Goal: Task Accomplishment & Management: Manage account settings

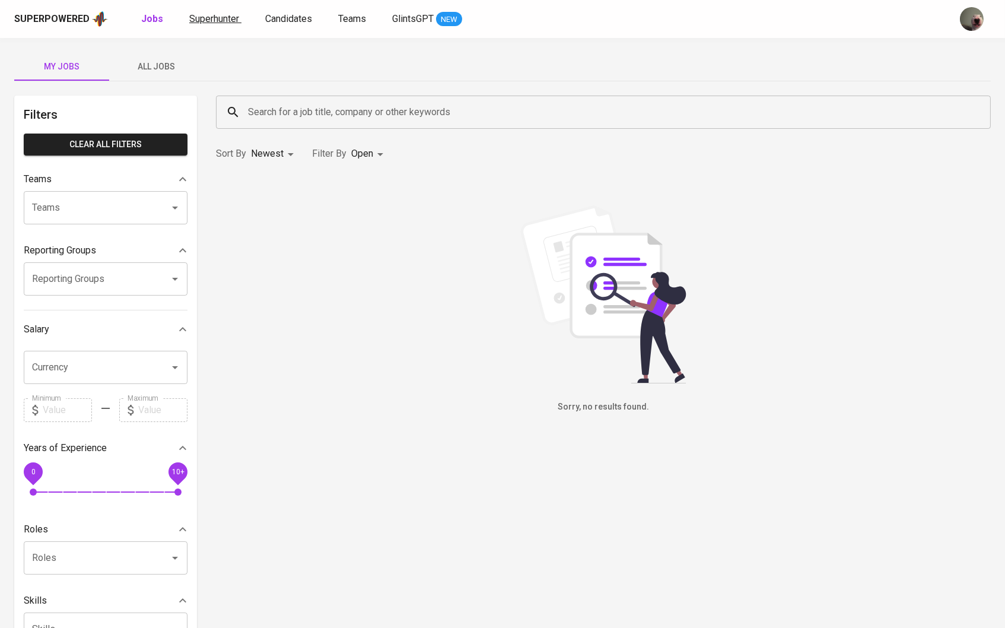
click at [196, 17] on span "Superhunter" at bounding box center [214, 18] width 50 height 11
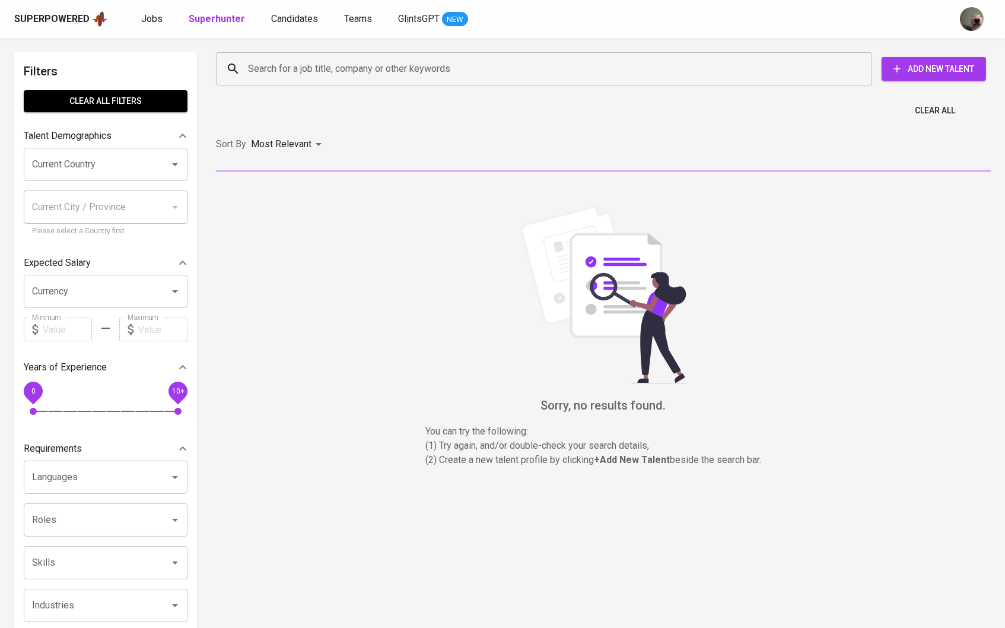
click at [272, 54] on div "Search for a job title, company or other keywords" at bounding box center [544, 68] width 656 height 33
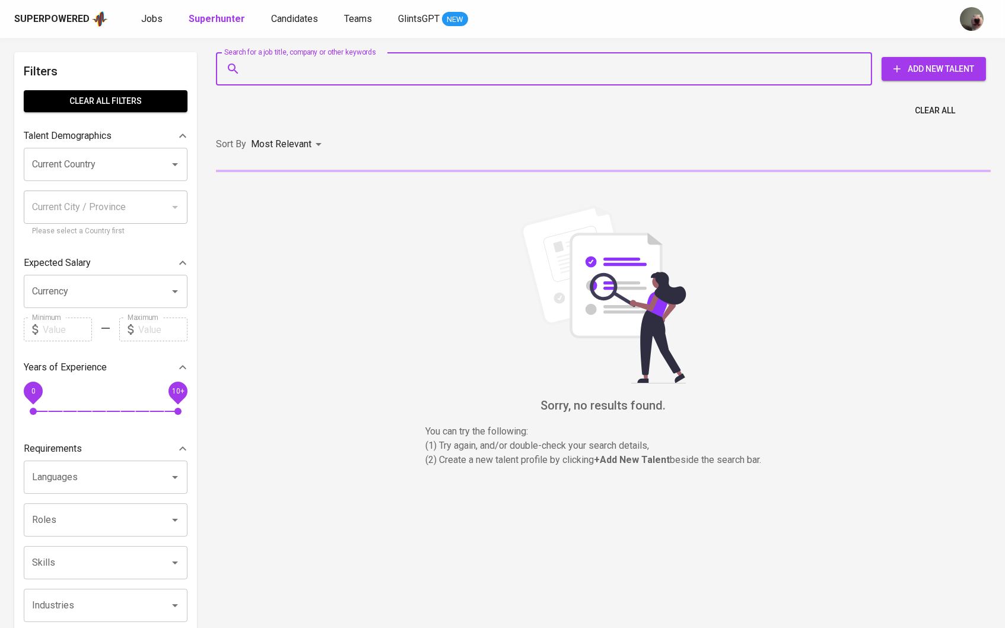
paste input "[EMAIL_ADDRESS][DOMAIN_NAME]"
type input "[EMAIL_ADDRESS][DOMAIN_NAME]"
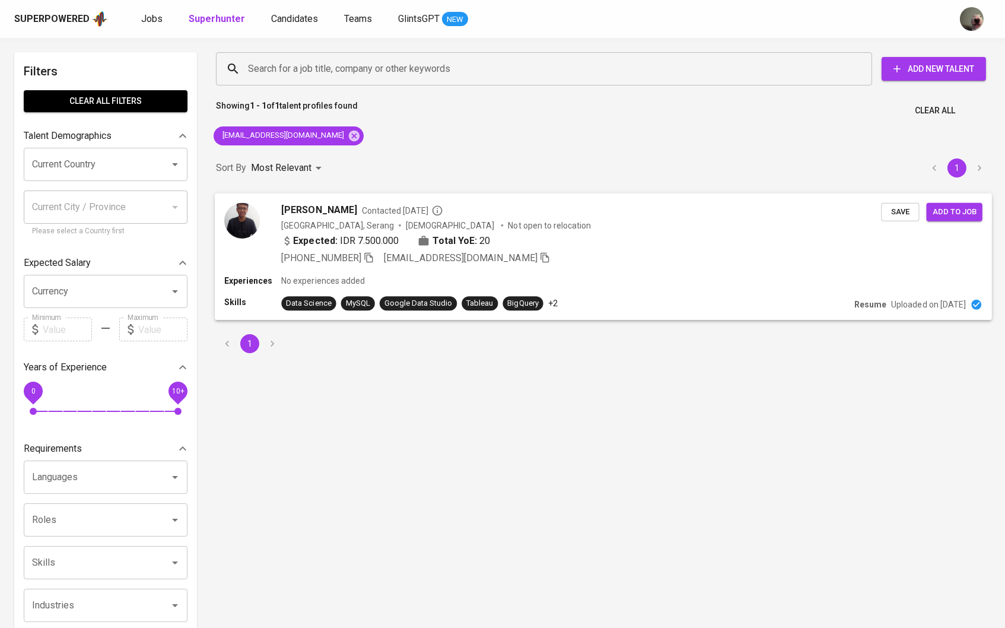
click at [330, 203] on span "[PERSON_NAME]" at bounding box center [318, 209] width 75 height 14
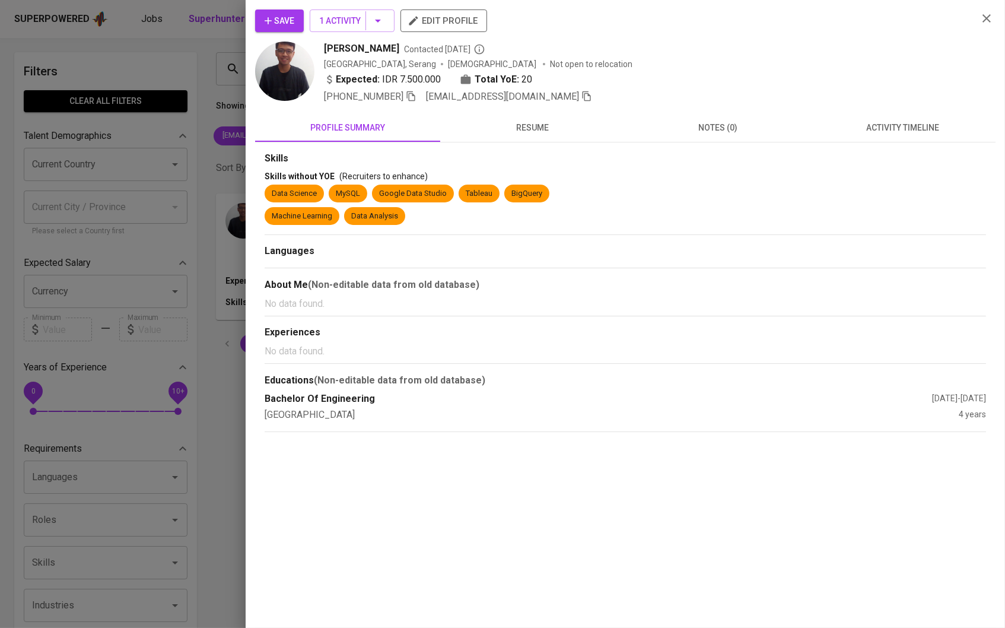
click at [289, 25] on span "Save" at bounding box center [280, 21] width 30 height 15
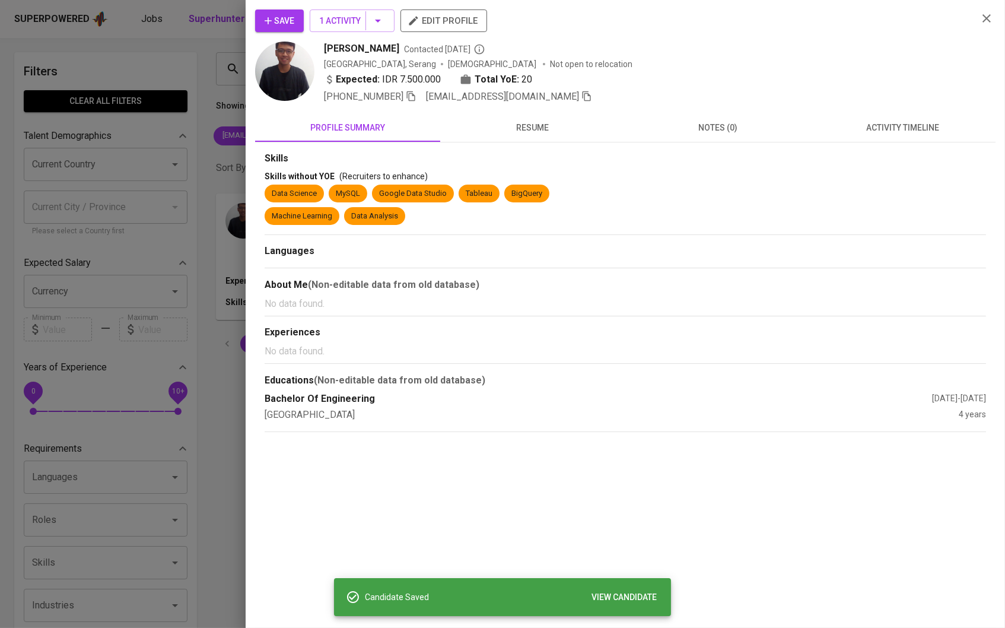
click at [174, 53] on div at bounding box center [502, 314] width 1005 height 628
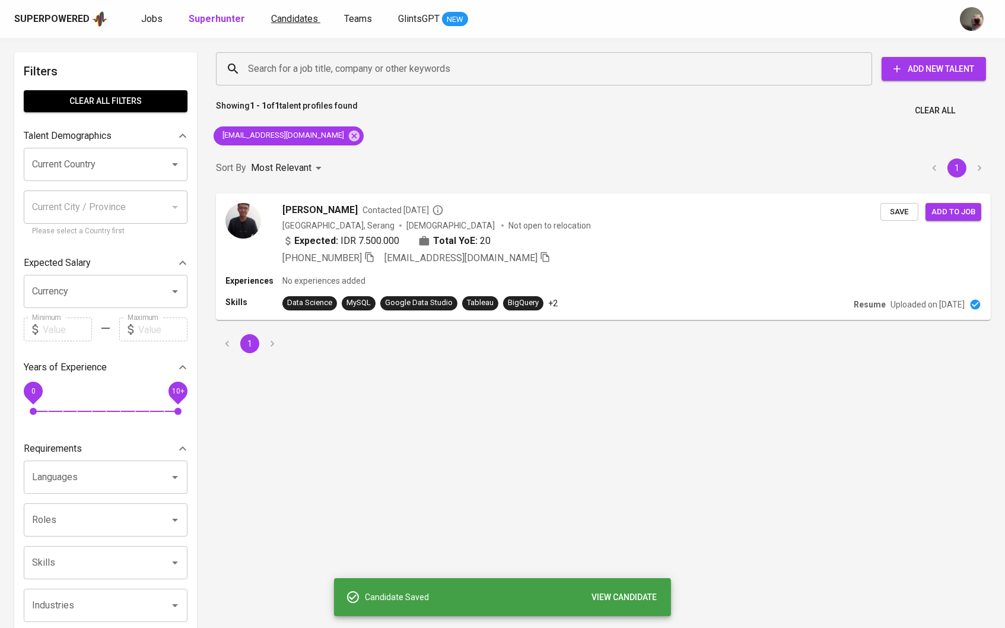
click at [271, 21] on span "Candidates" at bounding box center [294, 18] width 47 height 11
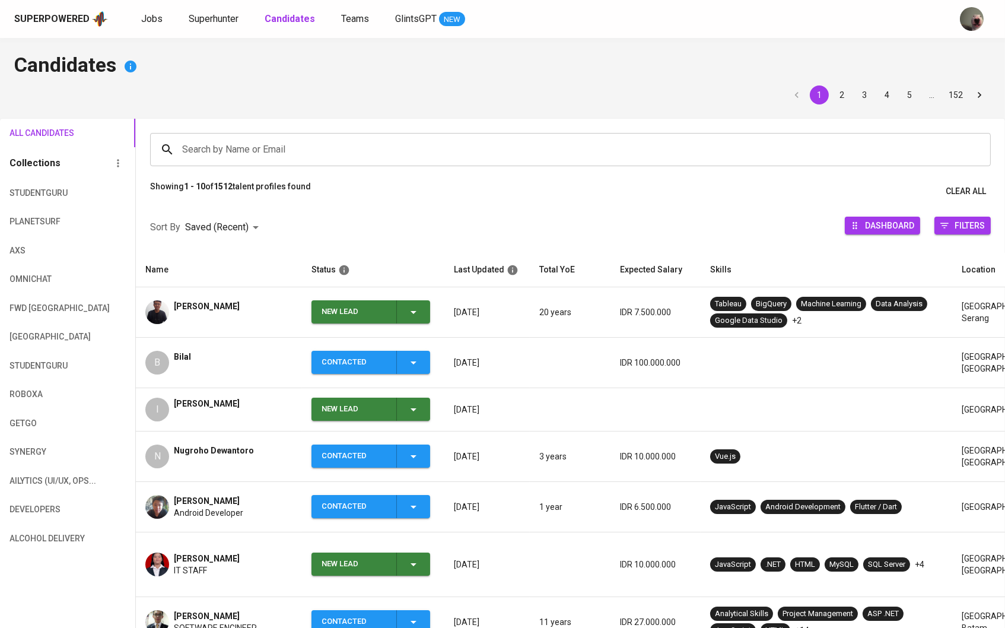
click at [413, 315] on icon "button" at bounding box center [413, 312] width 14 height 14
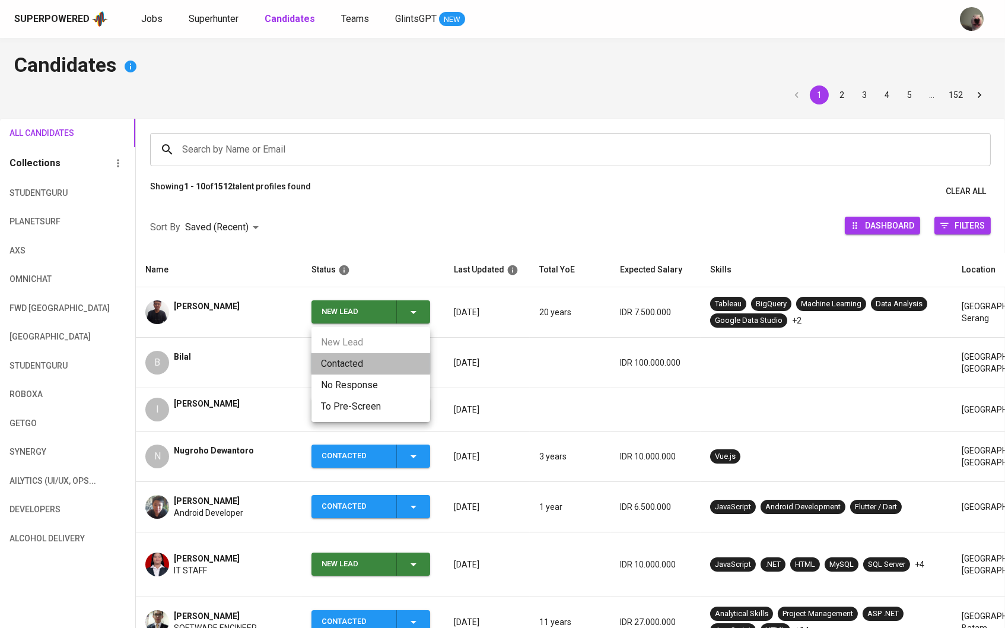
click at [361, 364] on li "Contacted" at bounding box center [370, 363] width 119 height 21
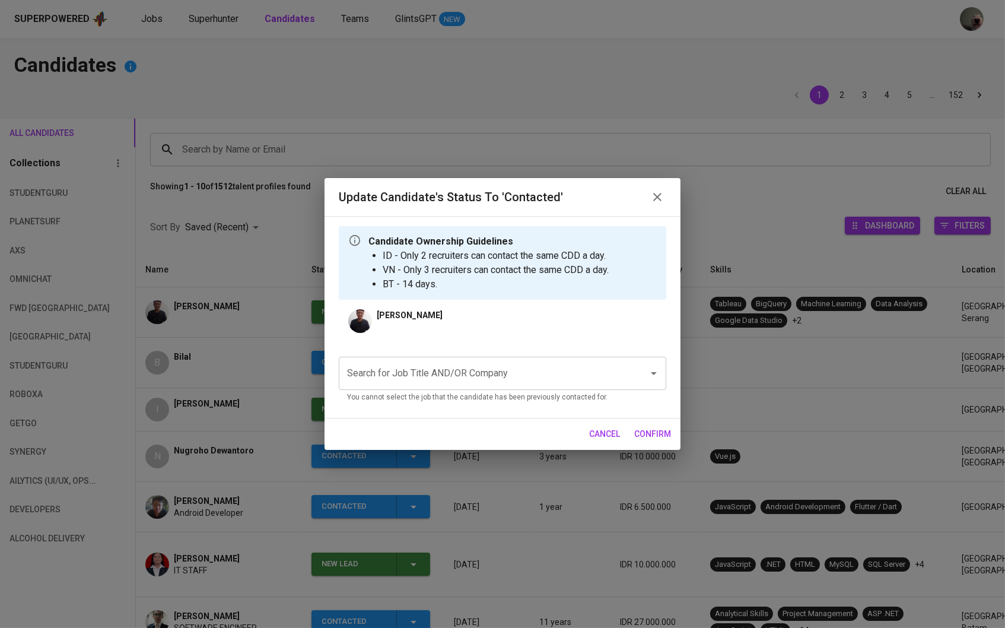
click at [484, 370] on input "Search for Job Title AND/OR Company" at bounding box center [486, 373] width 284 height 23
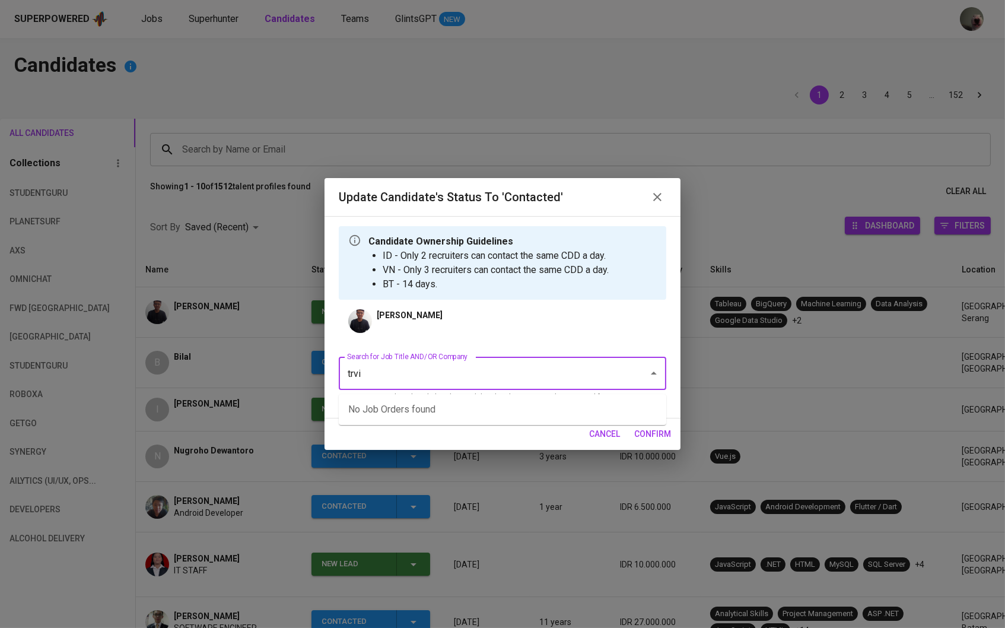
type input "trvi"
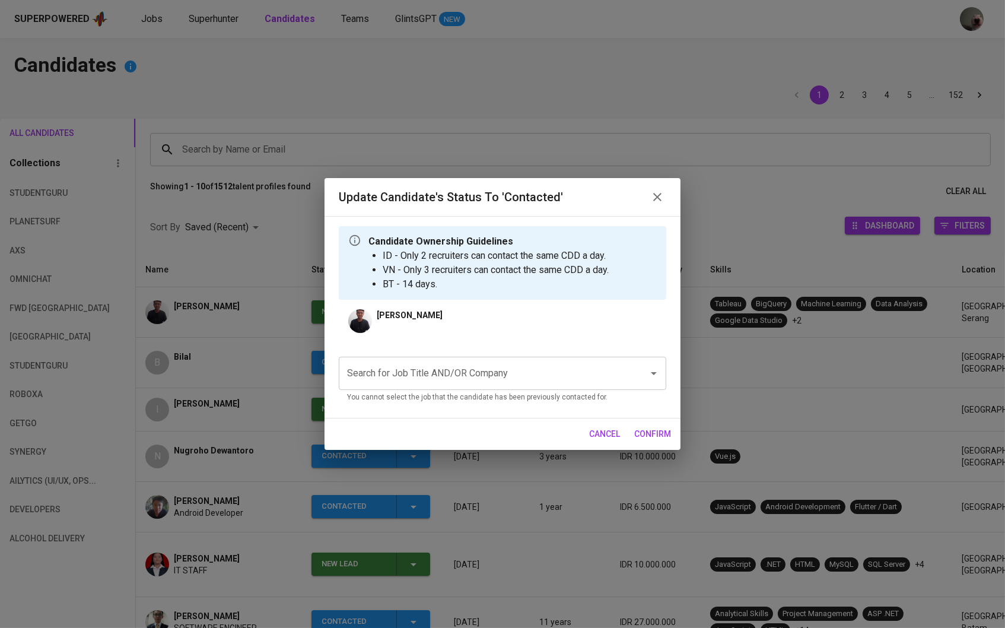
click at [461, 384] on input "Search for Job Title AND/OR Company" at bounding box center [486, 373] width 284 height 23
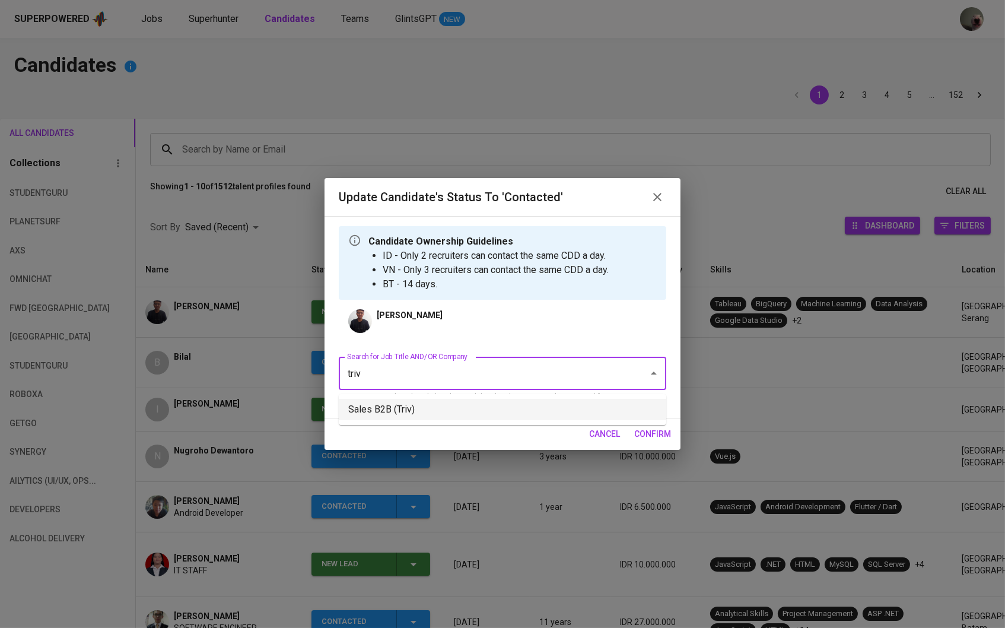
click at [441, 413] on li "Sales B2B (Triv)" at bounding box center [502, 409] width 327 height 21
type input "triv"
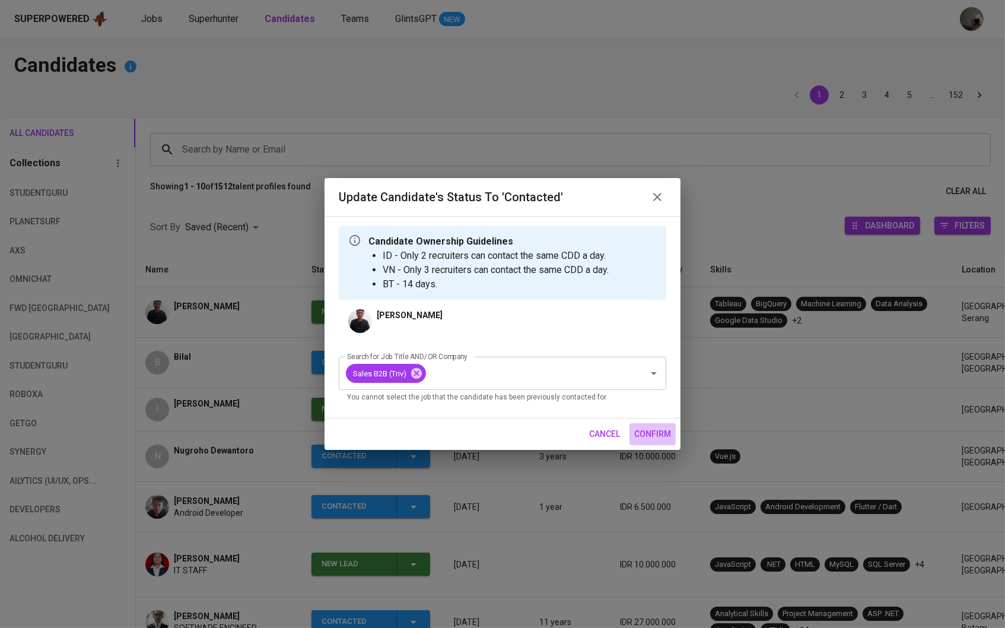
click at [666, 435] on span "confirm" at bounding box center [652, 433] width 37 height 15
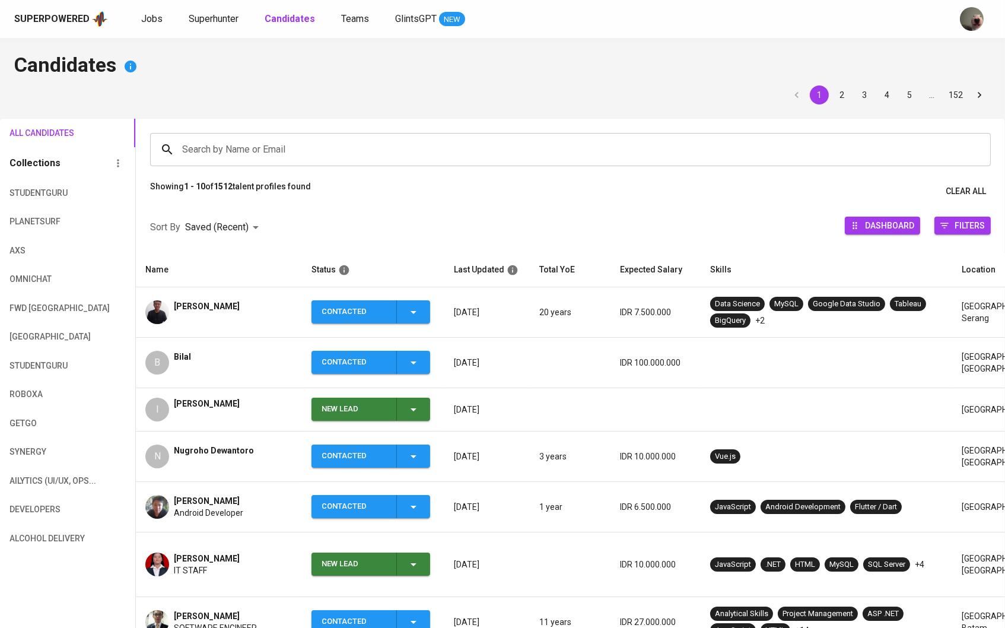
click at [222, 26] on div "Superpowered Jobs Superhunter Candidates Teams GlintsGPT NEW" at bounding box center [483, 19] width 938 height 18
click at [221, 23] on span "Superhunter" at bounding box center [214, 18] width 50 height 11
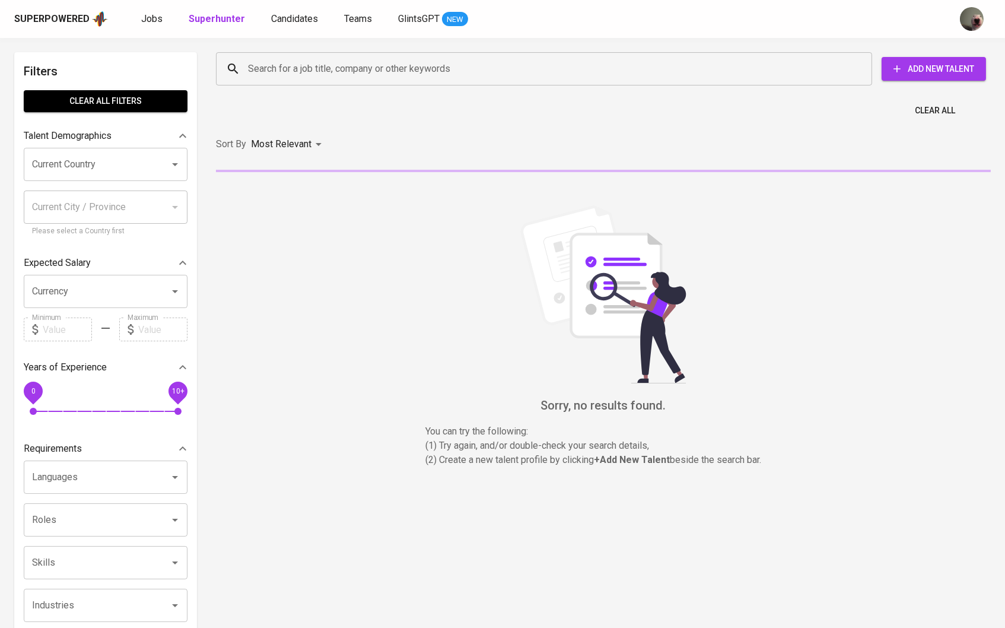
click at [297, 55] on div "Search for a job title, company or other keywords" at bounding box center [544, 68] width 656 height 33
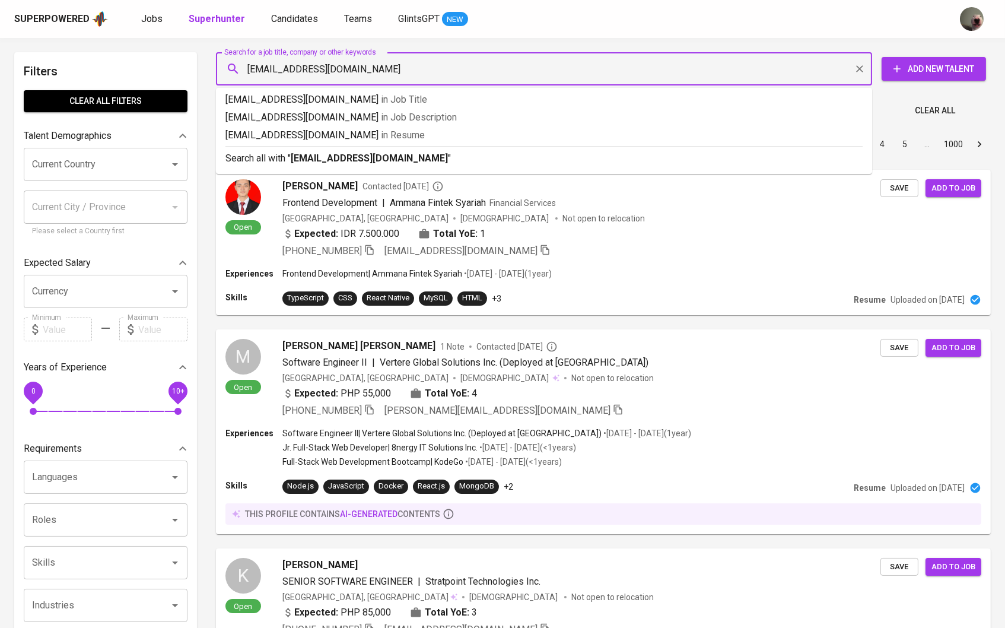
type input "nurdinnotes@gmail.com"
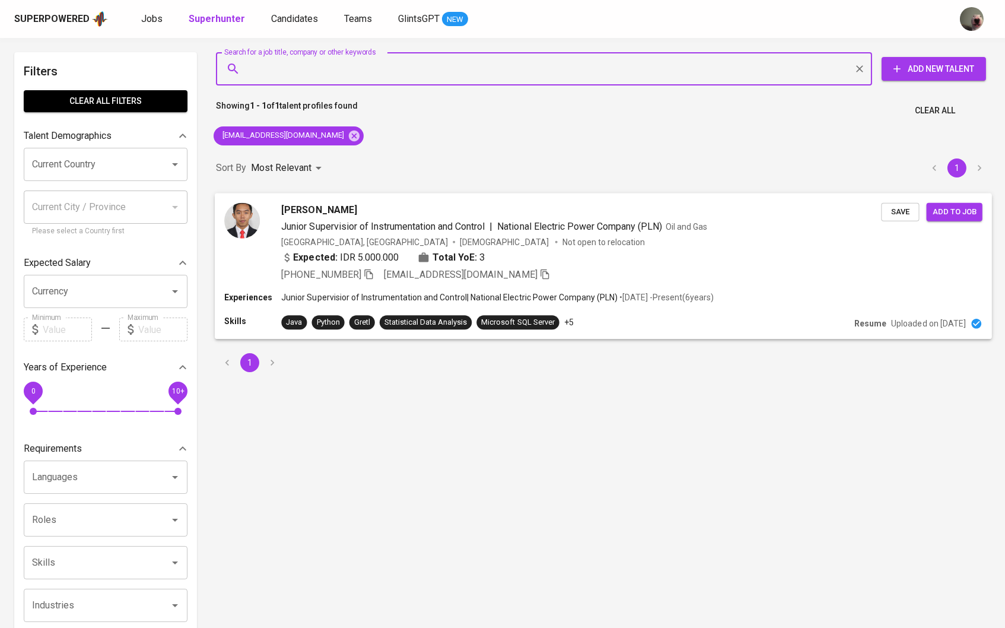
click at [299, 216] on div "Nurdin Nurdin Junior Supervisior of Instrumentation and Control | National Elec…" at bounding box center [581, 241] width 600 height 79
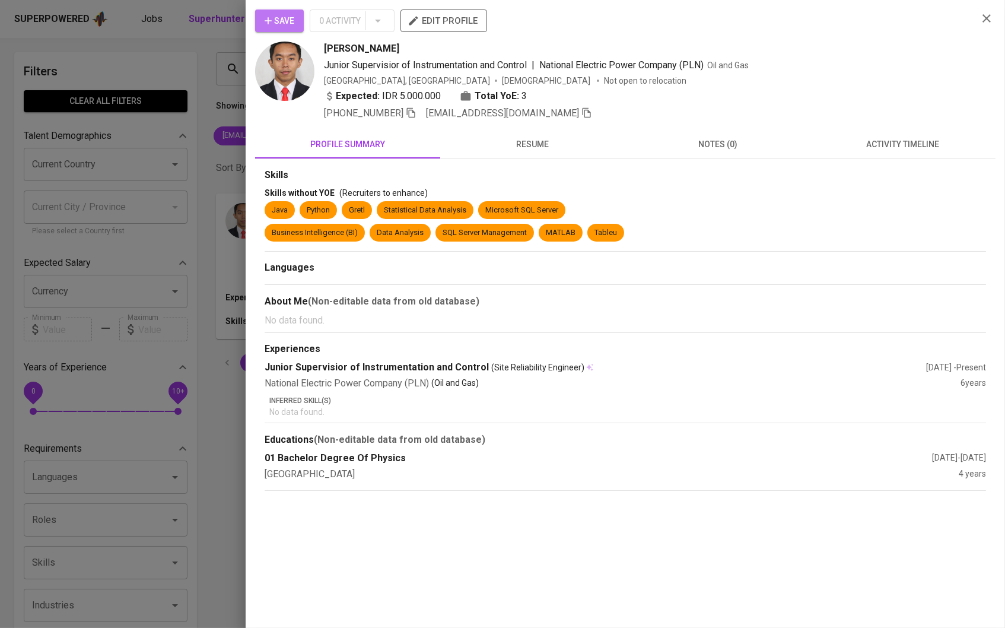
click at [293, 17] on span "Save" at bounding box center [280, 21] width 30 height 15
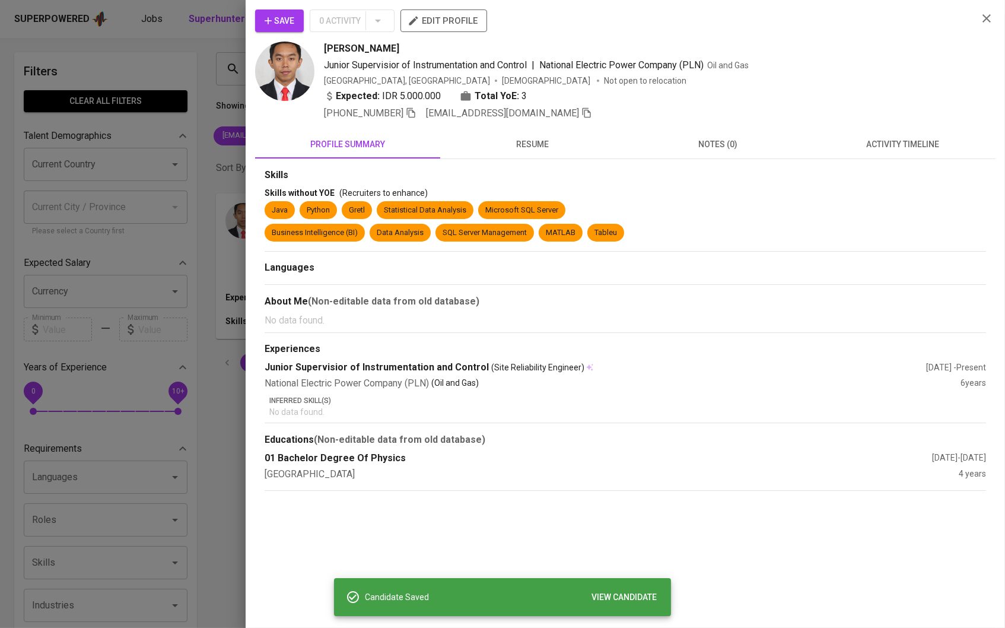
click at [546, 140] on span "resume" at bounding box center [532, 144] width 171 height 15
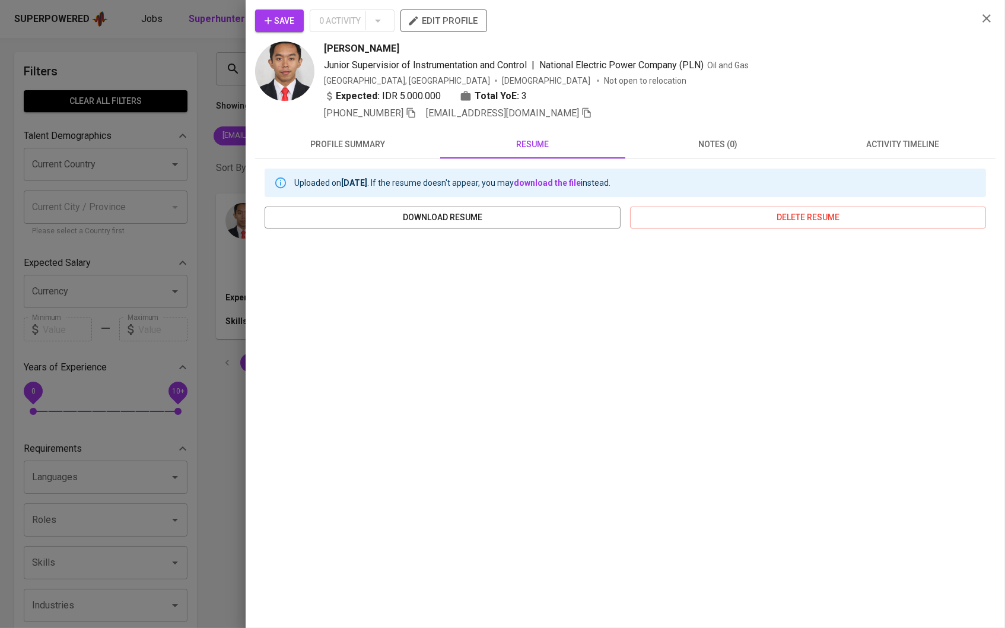
click at [88, 97] on div at bounding box center [502, 314] width 1005 height 628
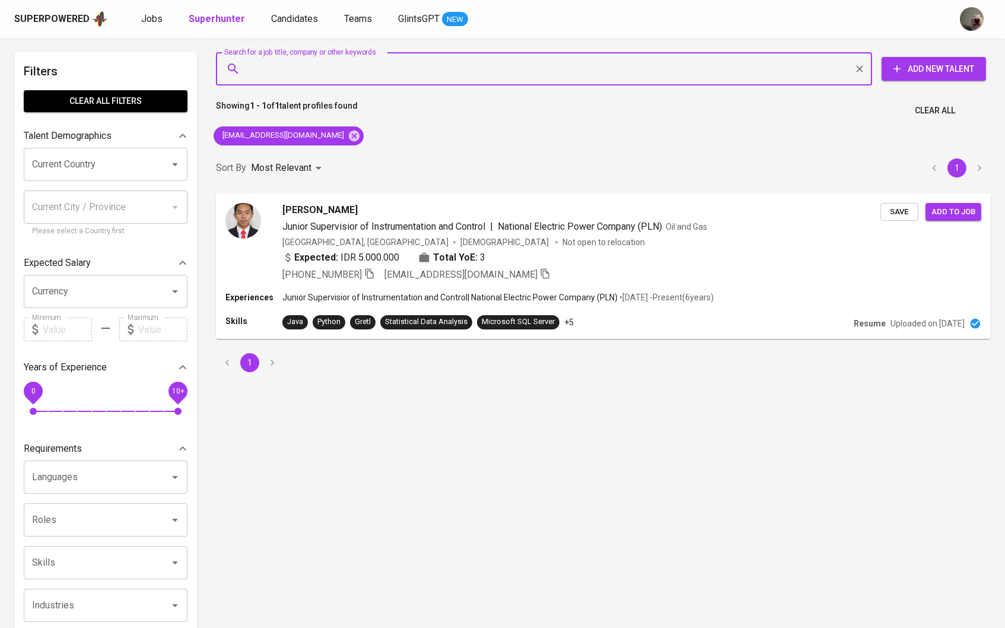
click at [333, 66] on input "Search for a job title, company or other keywords" at bounding box center [547, 69] width 604 height 23
paste input "vebrisatriadi@gmail.com"
type input "vebrisatriadi@gmail.com"
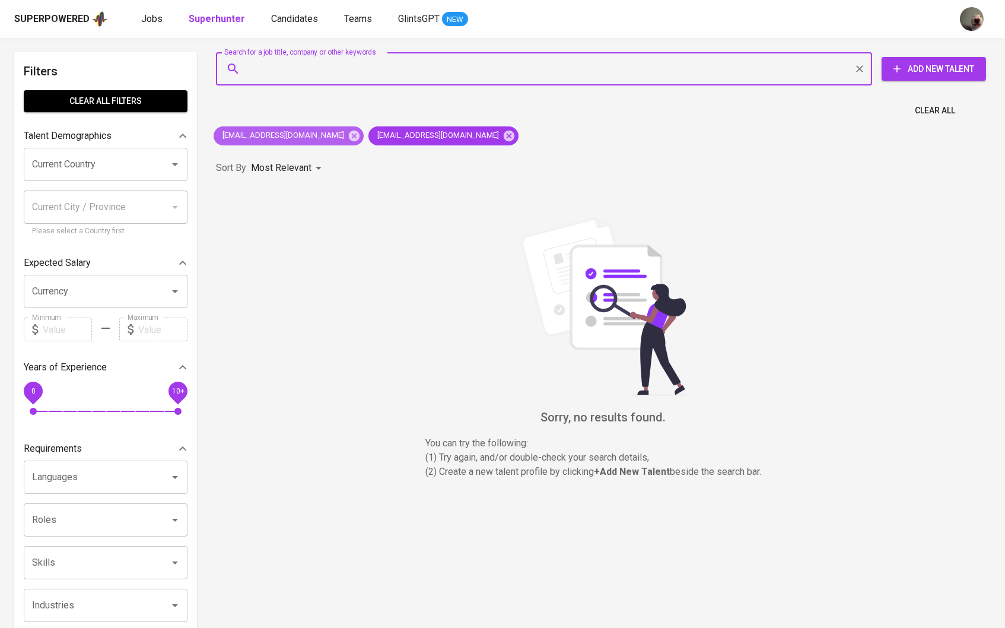
click at [323, 136] on div "nurdinnotes@gmail.com" at bounding box center [289, 135] width 150 height 19
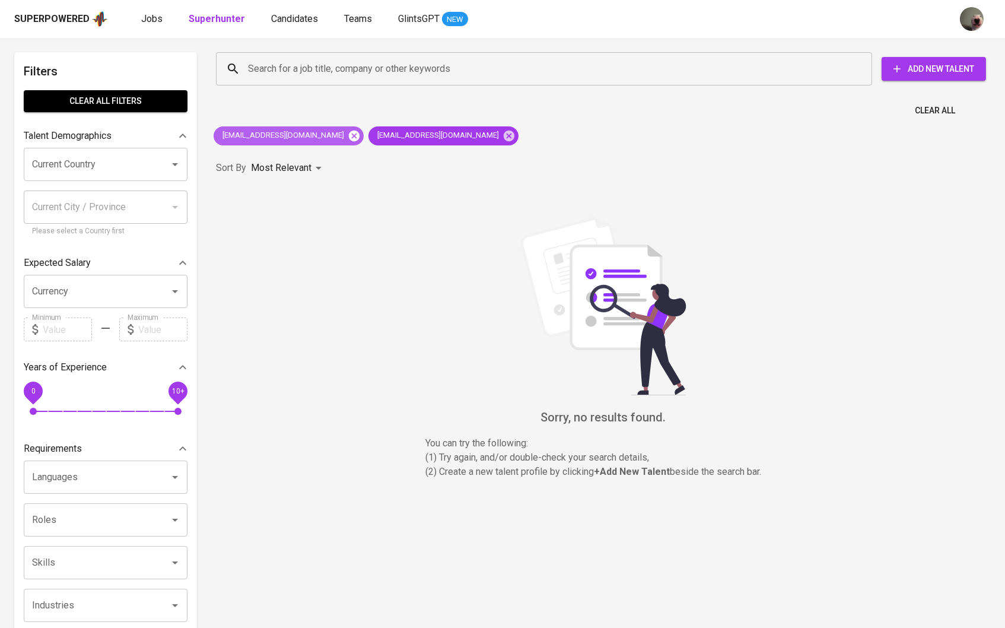
click at [348, 136] on icon at bounding box center [354, 135] width 13 height 13
click at [394, 43] on div "Search for a job title, company or other keywords Search for a job title, compa…" at bounding box center [600, 69] width 789 height 52
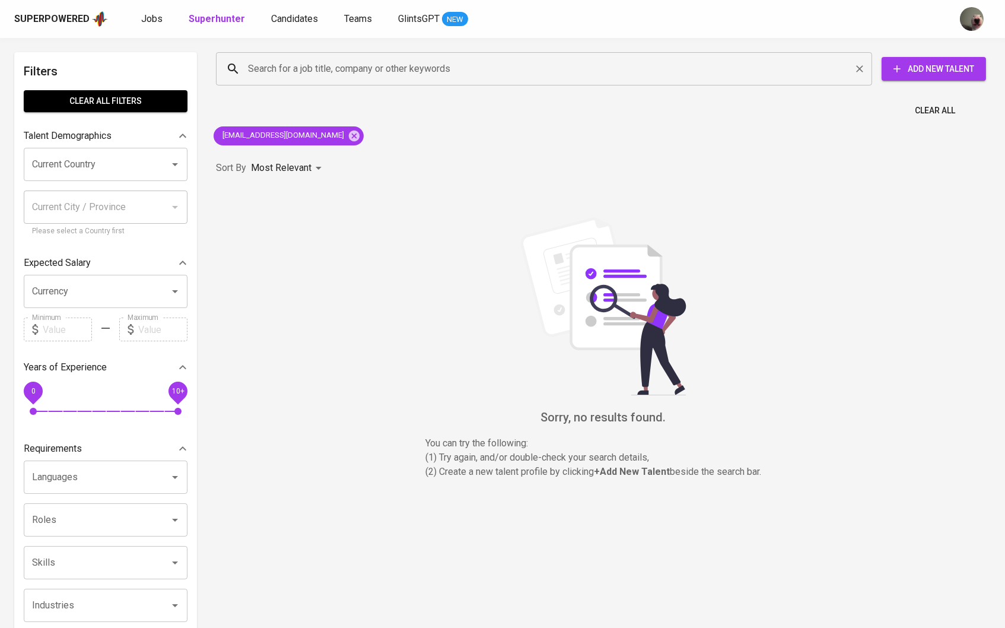
click at [382, 66] on input "Search for a job title, company or other keywords" at bounding box center [547, 69] width 604 height 23
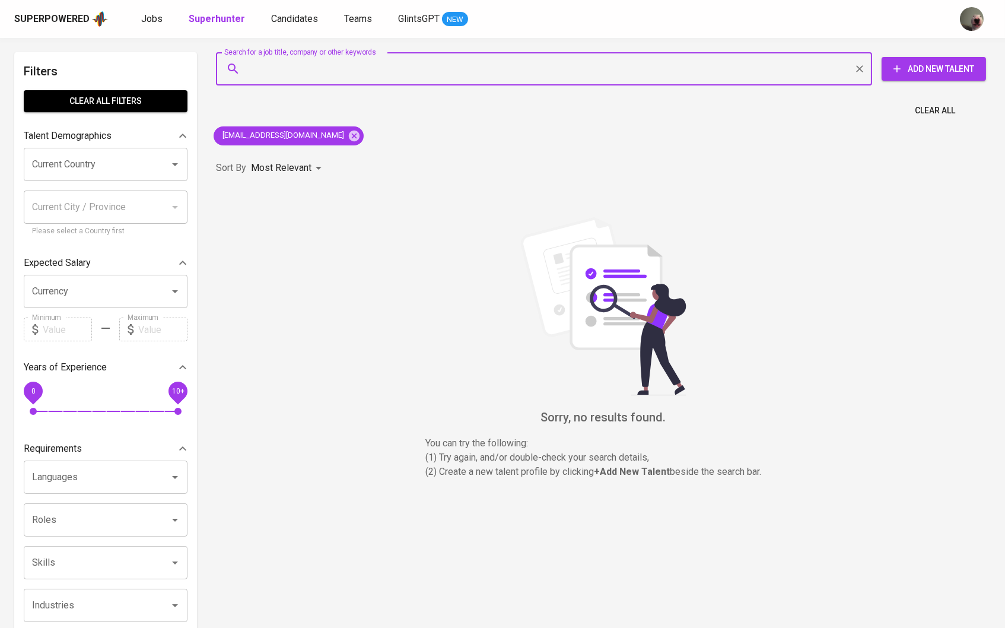
paste input "[EMAIL_ADDRESS][DOMAIN_NAME]"
type input "[EMAIL_ADDRESS][DOMAIN_NAME]"
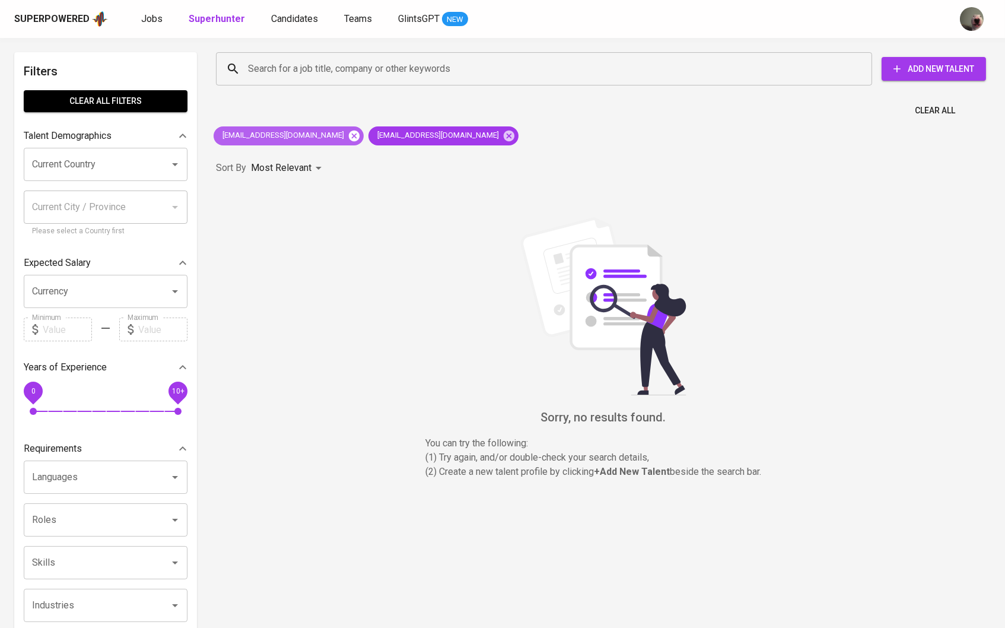
click at [349, 138] on icon at bounding box center [354, 135] width 11 height 11
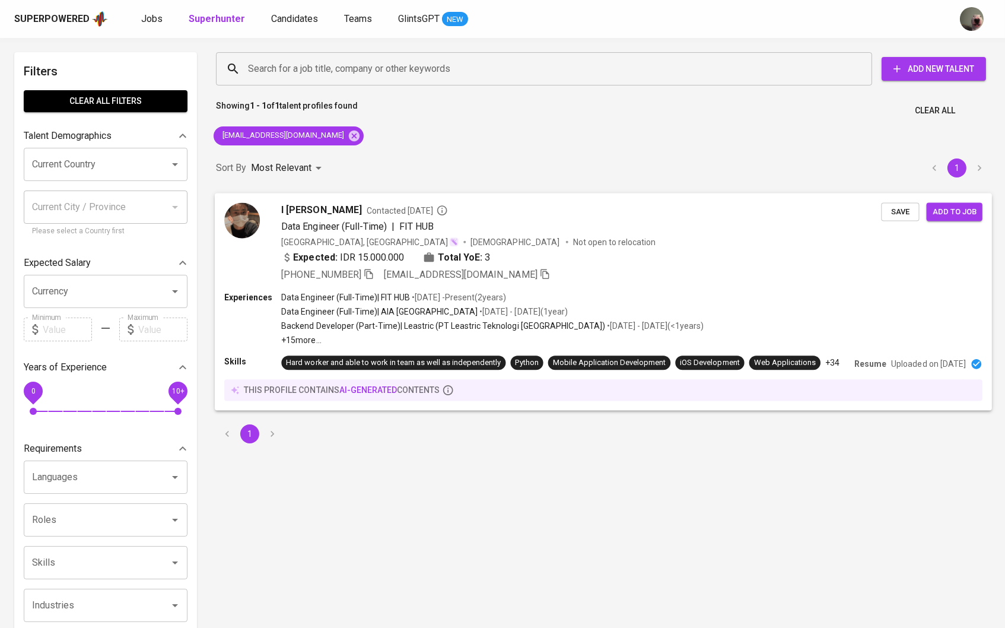
click at [319, 211] on span "I [PERSON_NAME]" at bounding box center [321, 209] width 80 height 14
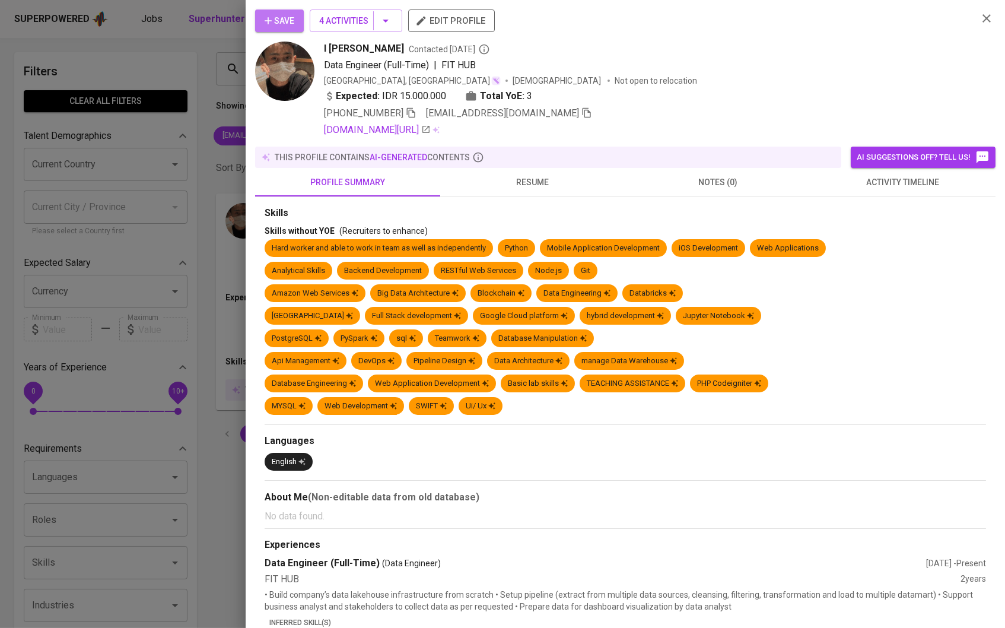
click at [274, 23] on icon "button" at bounding box center [268, 21] width 12 height 12
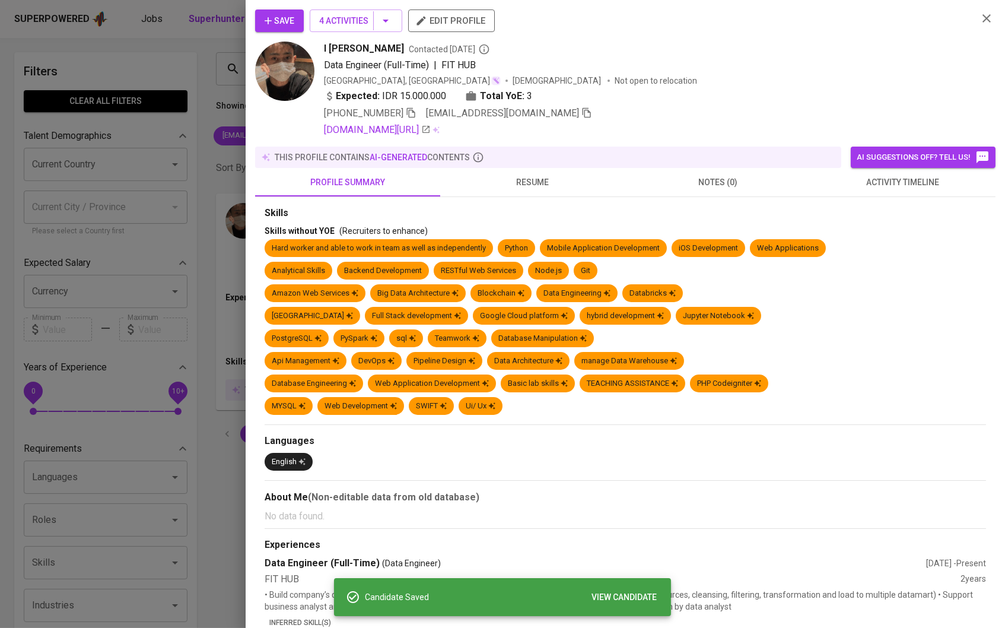
click at [512, 196] on button "resume" at bounding box center [532, 182] width 185 height 28
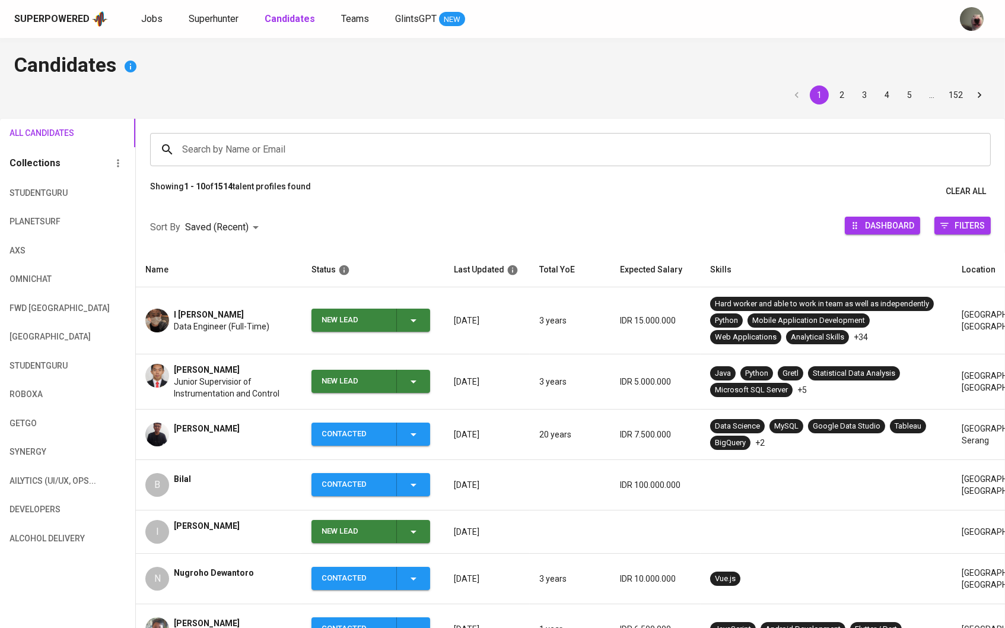
click at [409, 384] on icon "button" at bounding box center [413, 381] width 14 height 14
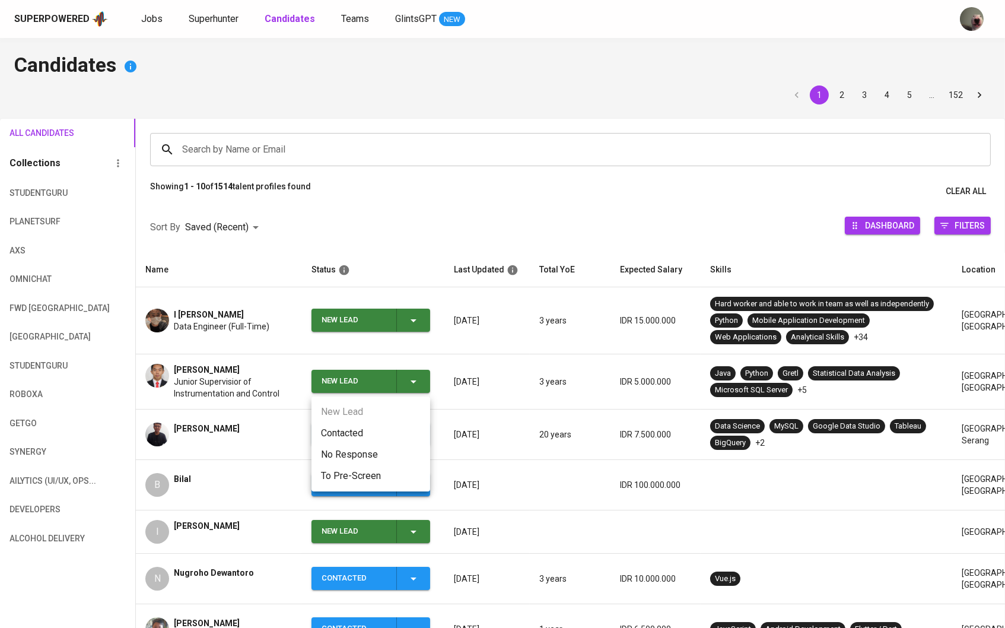
click at [349, 435] on li "Contacted" at bounding box center [370, 432] width 119 height 21
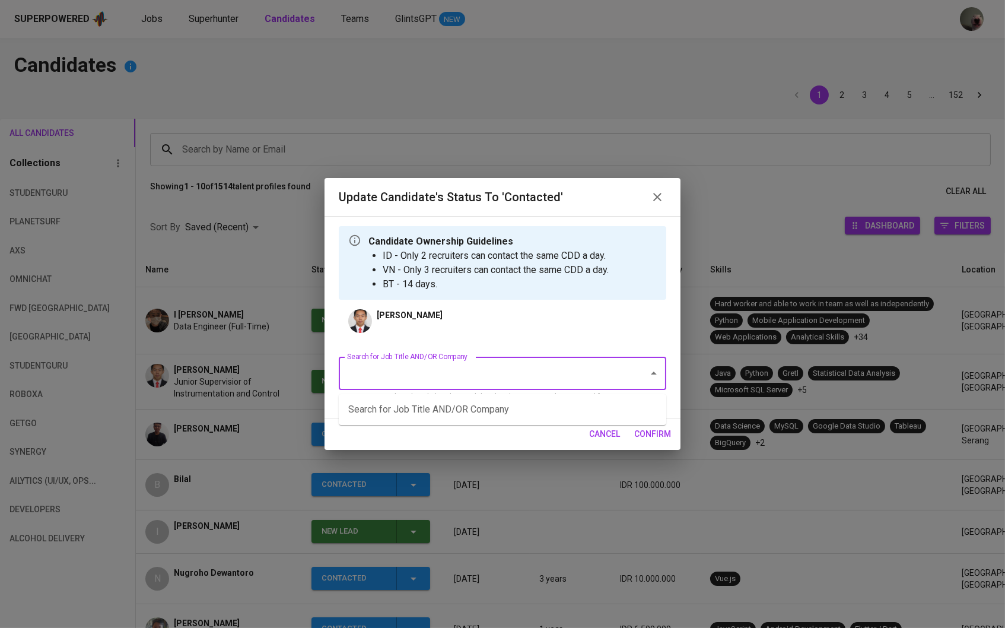
click at [405, 370] on input "Search for Job Title AND/OR Company" at bounding box center [486, 373] width 284 height 23
type input "a"
click at [420, 416] on li "Sales B2B (Triv)" at bounding box center [502, 409] width 327 height 21
type input "triv"
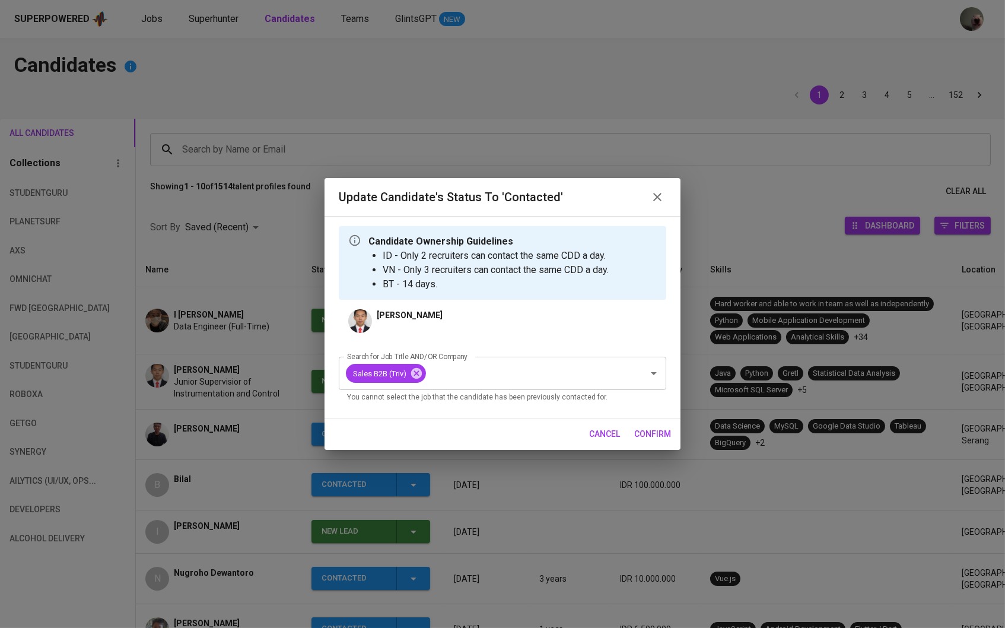
click at [657, 431] on span "confirm" at bounding box center [652, 433] width 37 height 15
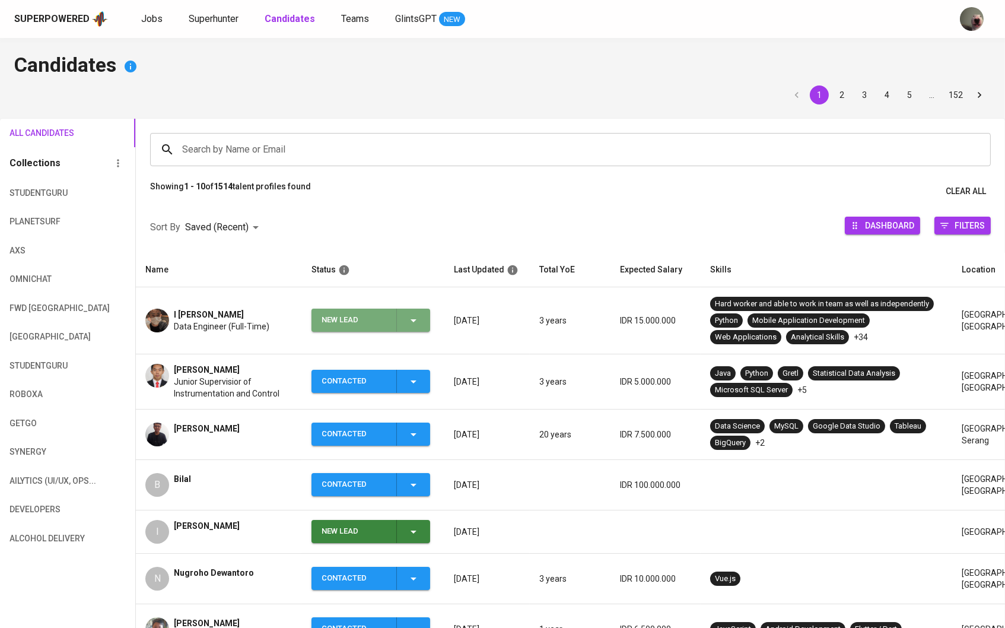
click at [409, 327] on icon "button" at bounding box center [413, 320] width 14 height 14
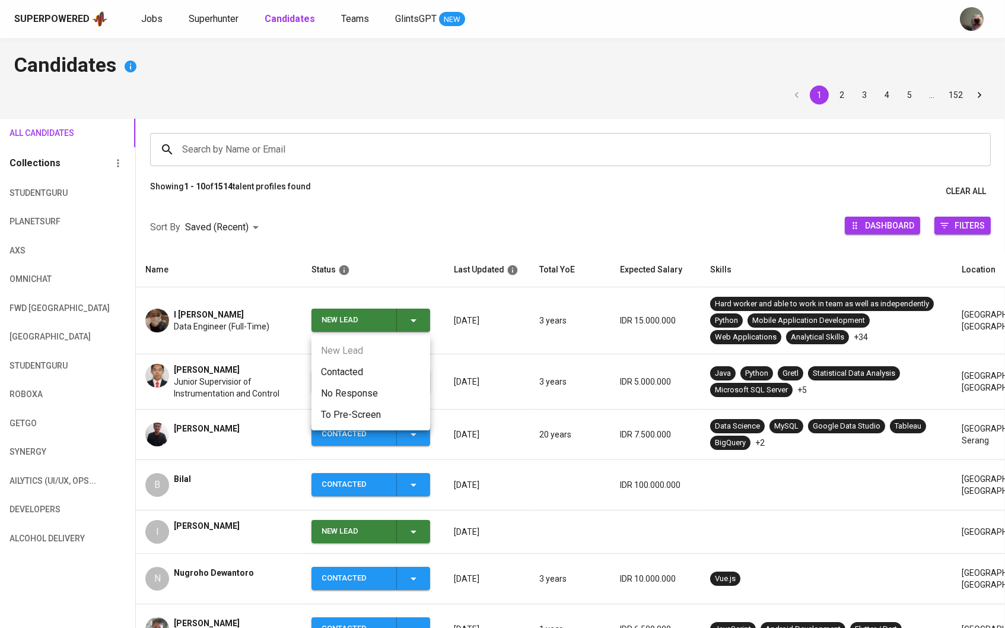
click at [372, 371] on li "Contacted" at bounding box center [370, 371] width 119 height 21
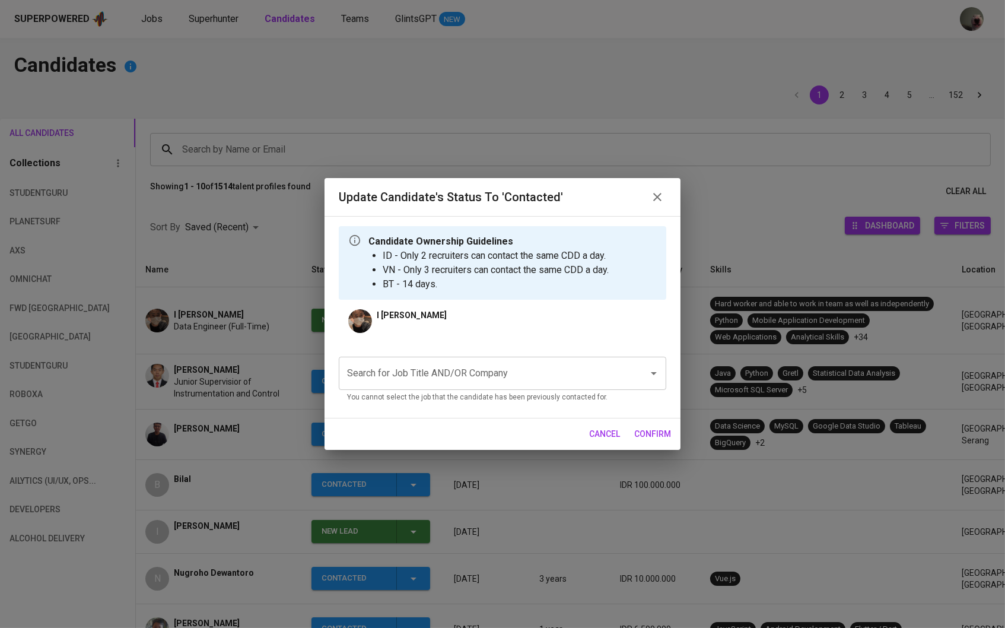
click at [434, 377] on input "Search for Job Title AND/OR Company" at bounding box center [486, 373] width 284 height 23
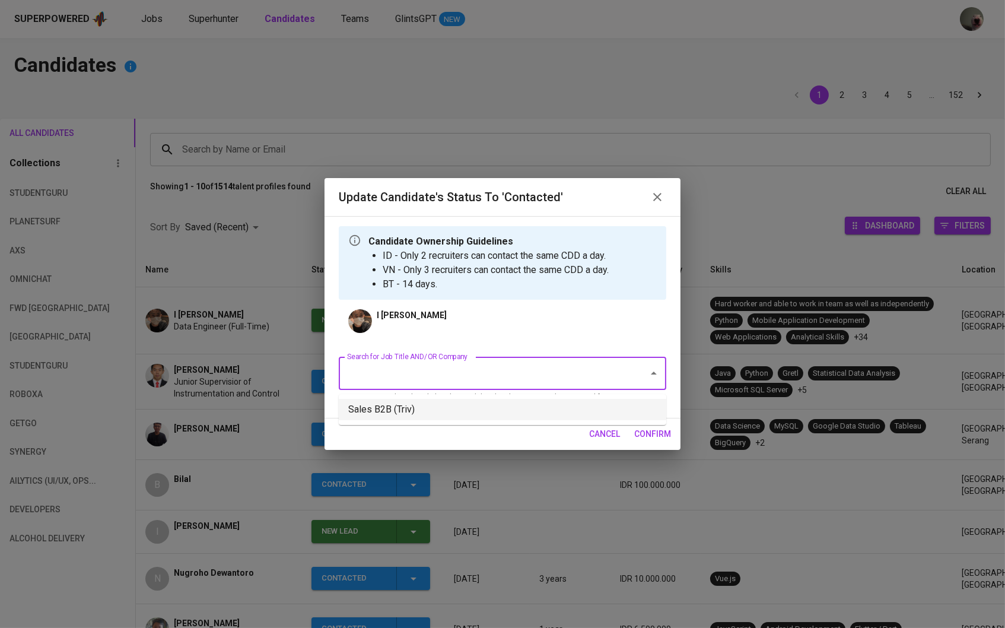
click at [410, 405] on li "Sales B2B (Triv)" at bounding box center [502, 409] width 327 height 21
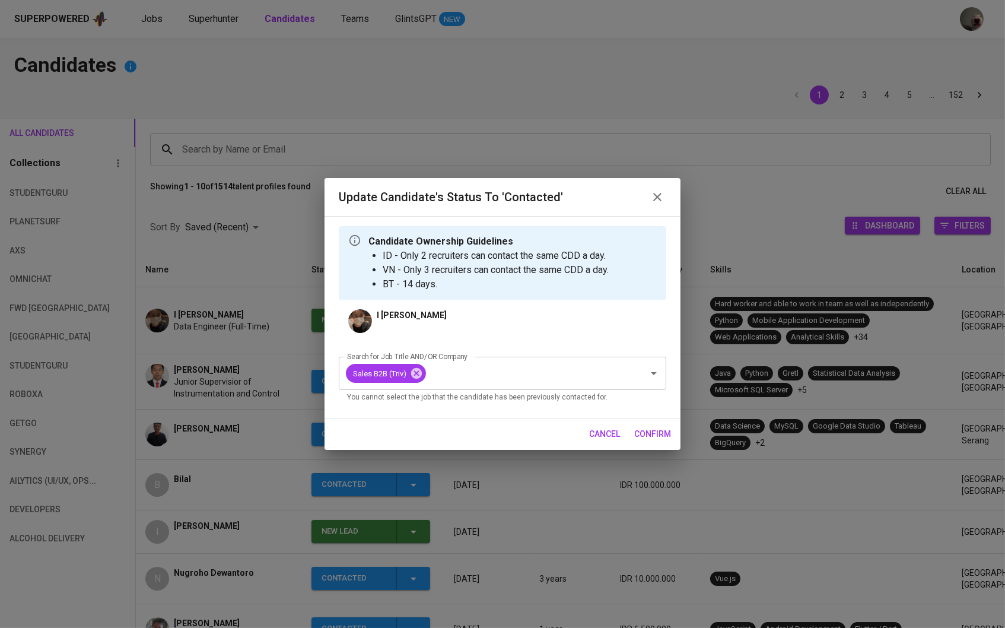
click at [663, 441] on span "confirm" at bounding box center [652, 433] width 37 height 15
